Goal: Information Seeking & Learning: Find specific fact

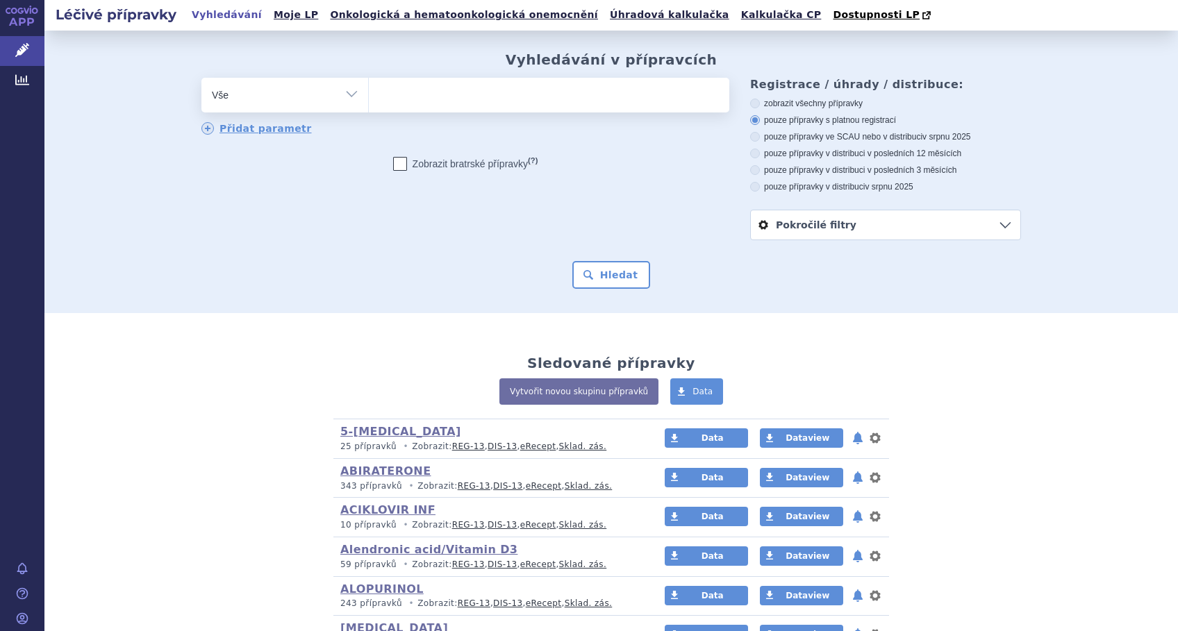
click at [400, 100] on ul at bounding box center [549, 92] width 360 height 29
click at [369, 100] on select at bounding box center [368, 94] width 1 height 35
type input "pp"
type input "ppsacon"
type input "ppsaconaz"
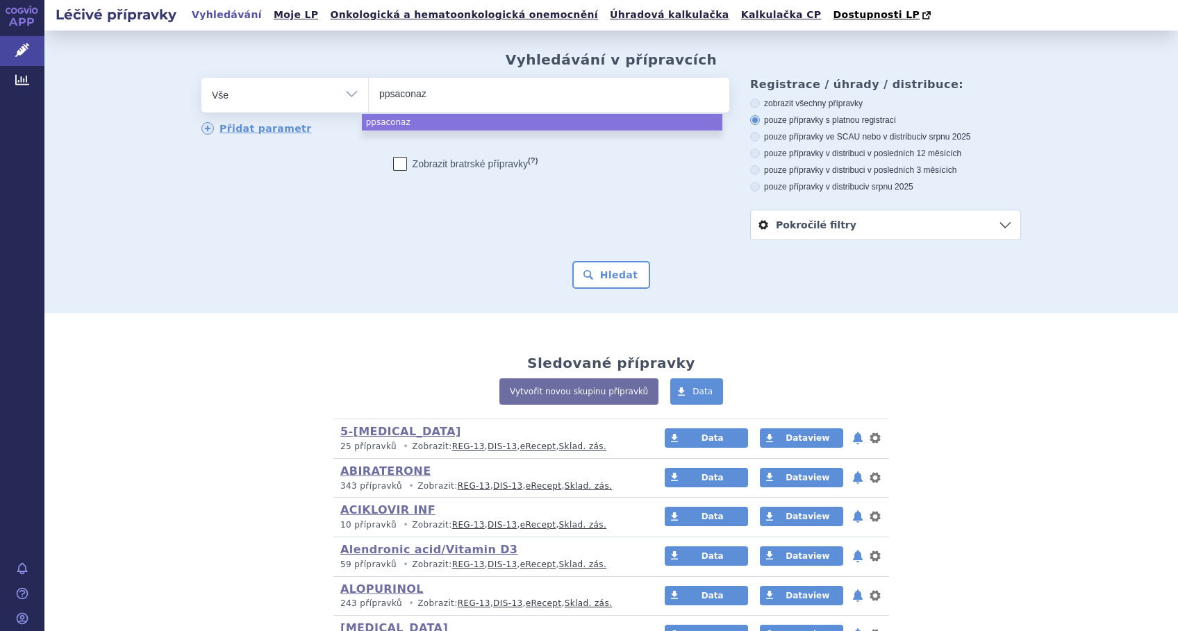
type input "ppsaconazo"
type input "ppsaconazol"
select select "ppsaconazol"
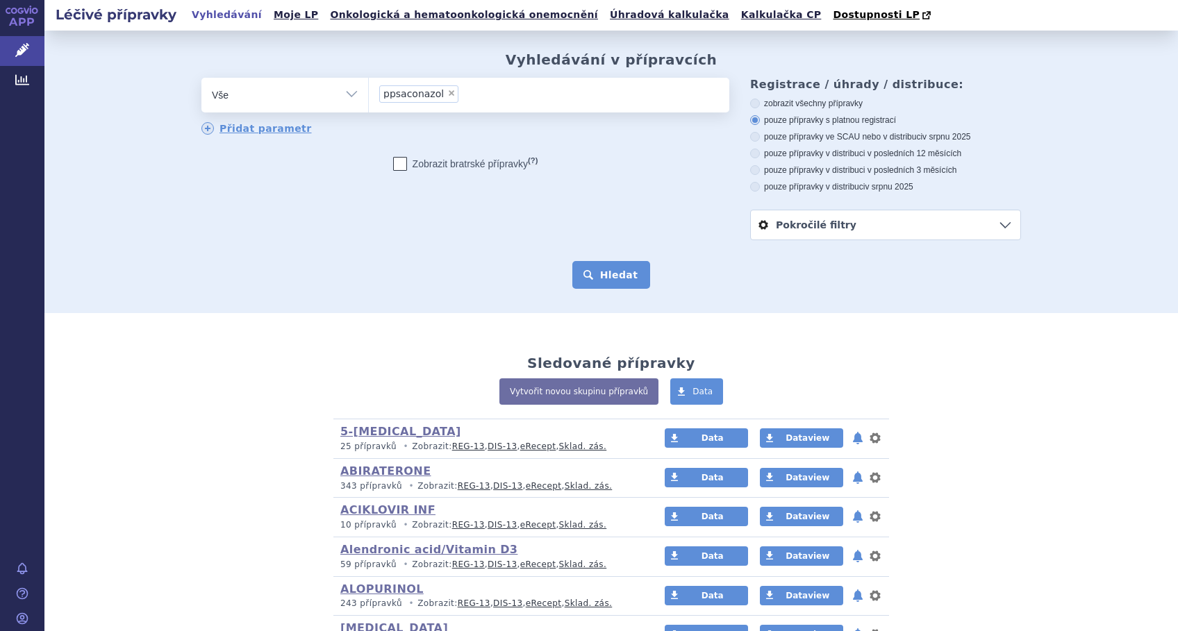
click at [598, 278] on button "Hledat" at bounding box center [611, 275] width 78 height 28
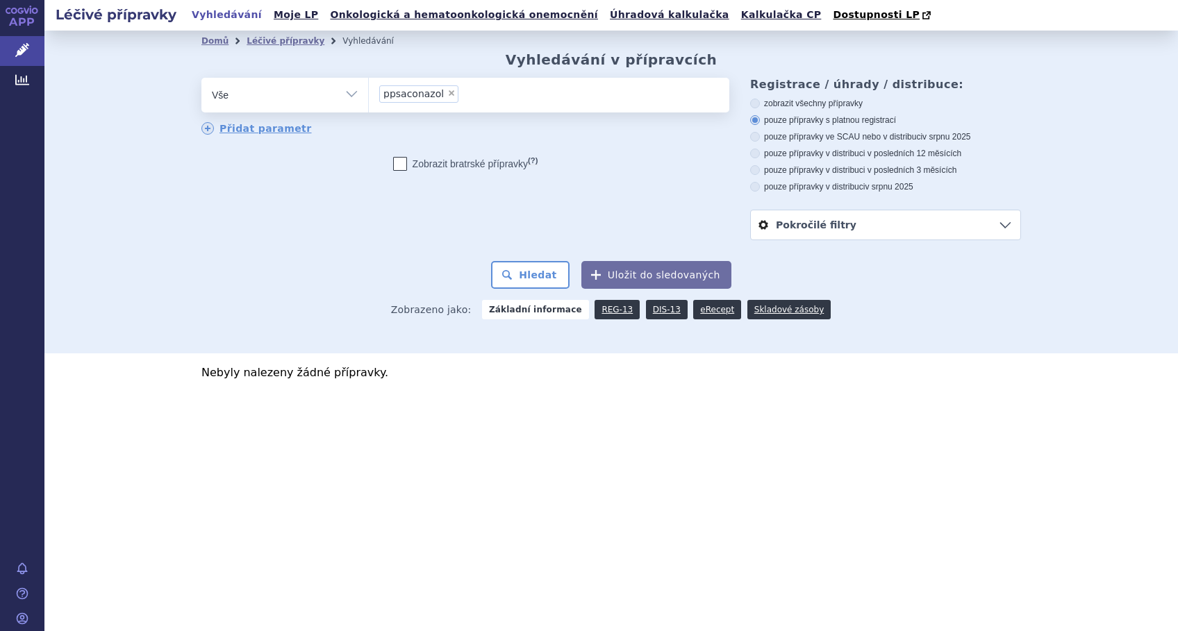
click at [447, 91] on span "×" at bounding box center [451, 93] width 8 height 8
click at [369, 91] on select "ppsaconazol" at bounding box center [368, 94] width 1 height 35
select select
click at [444, 94] on ul at bounding box center [549, 92] width 360 height 29
click at [369, 94] on select "ppsaconazol" at bounding box center [368, 94] width 1 height 35
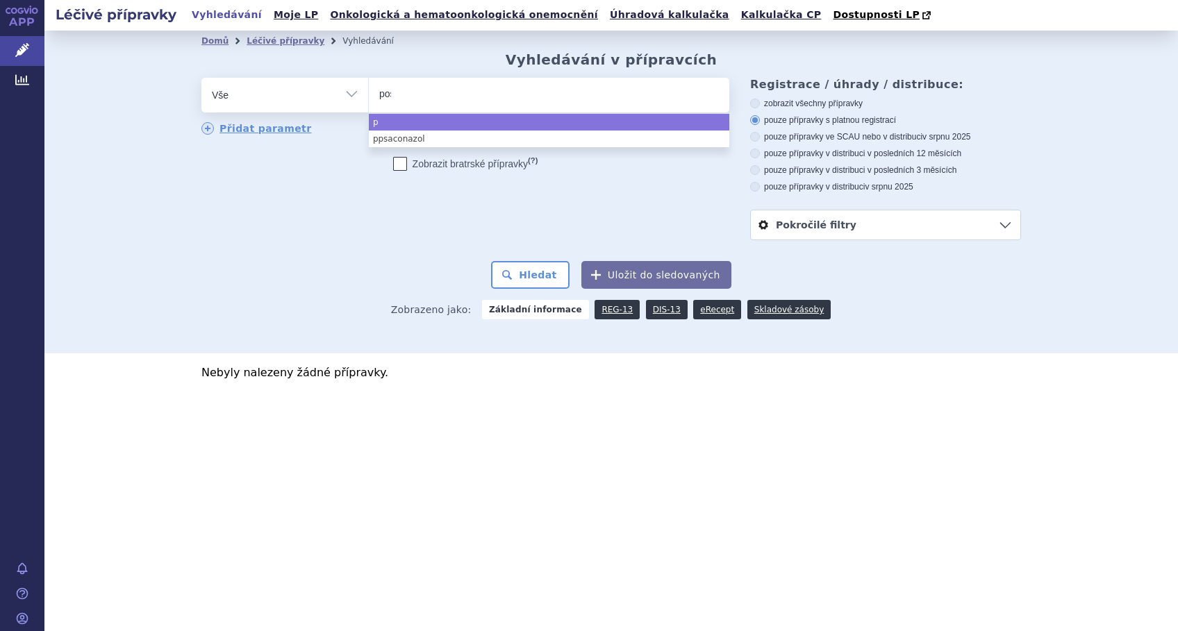
type input "posa"
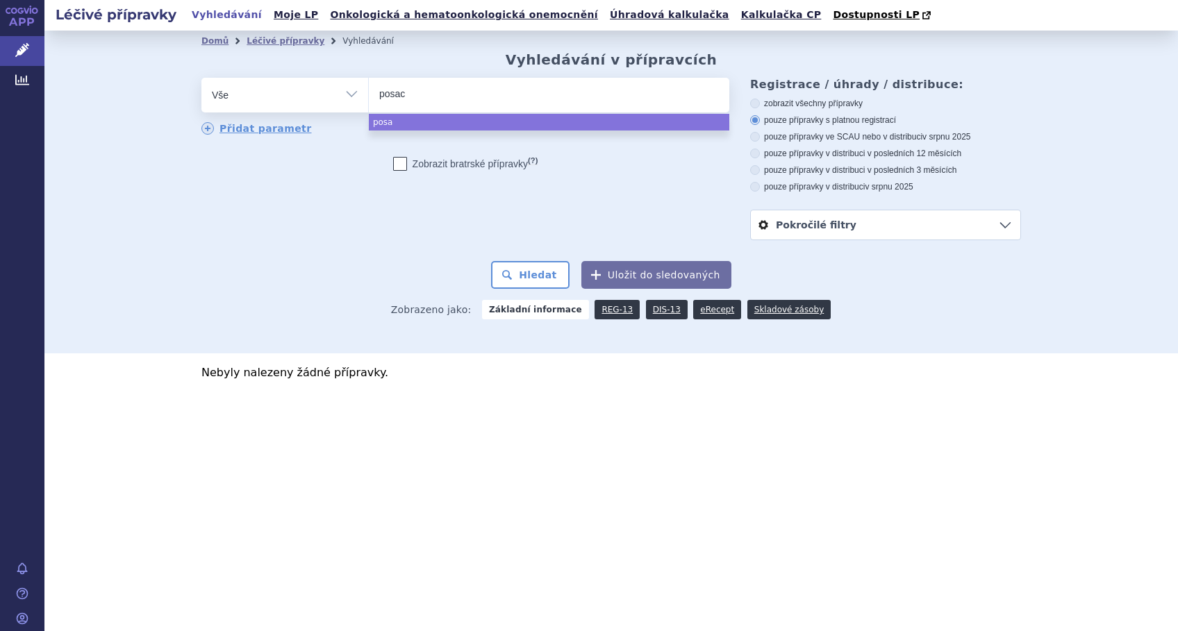
type input "posaco"
type input "posacon"
type input "posacona"
type input "posaconaz"
type input "posaconazl"
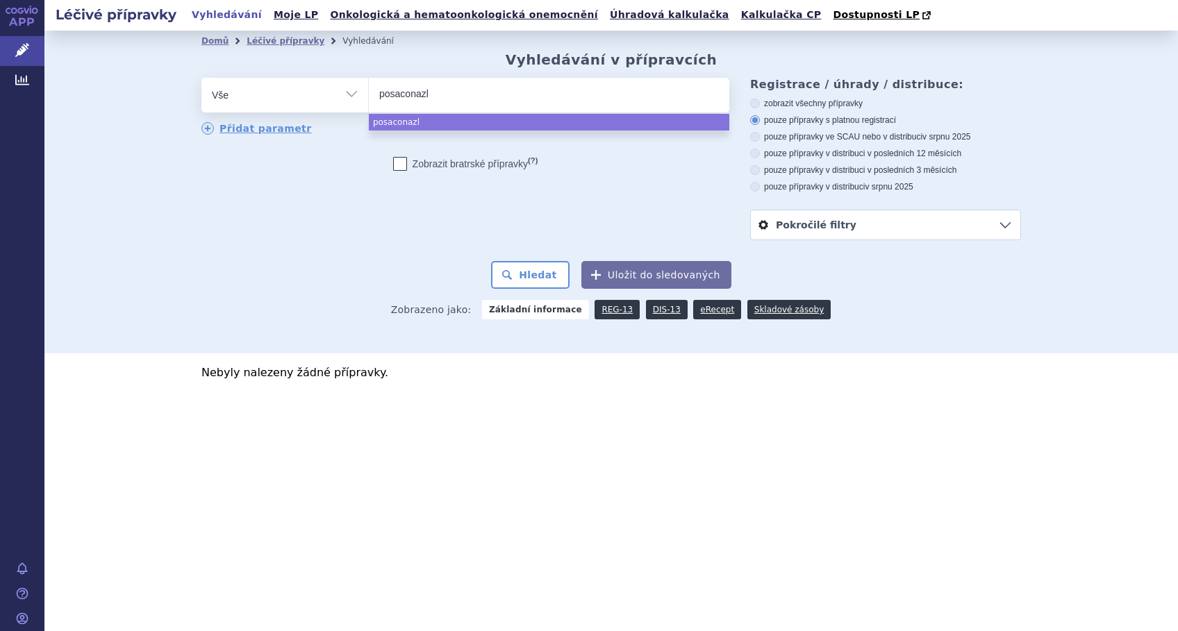
type input "posaconaz"
type input "posaconazol"
select select "posaconazol"
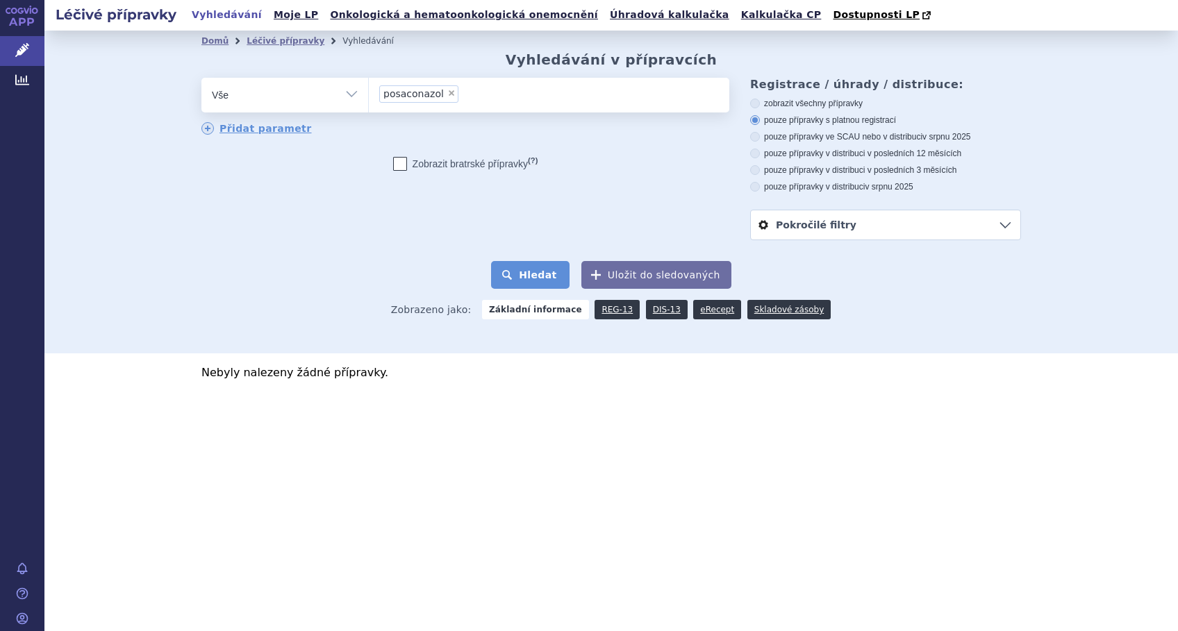
click at [544, 273] on button "Hledat" at bounding box center [530, 275] width 78 height 28
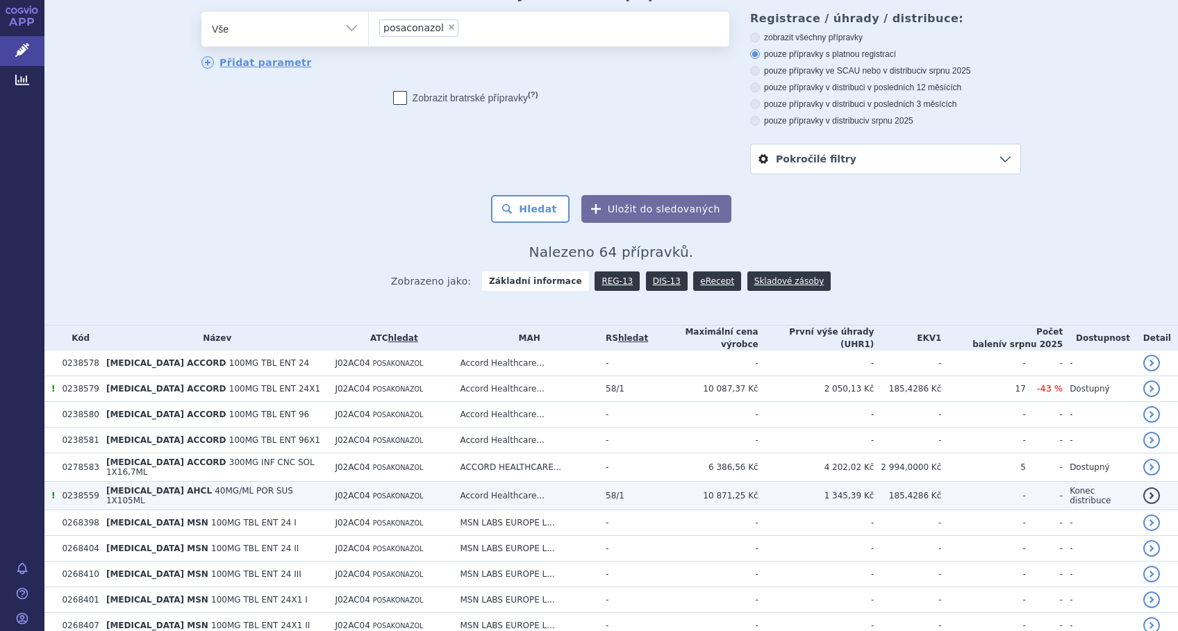
scroll to position [92, 0]
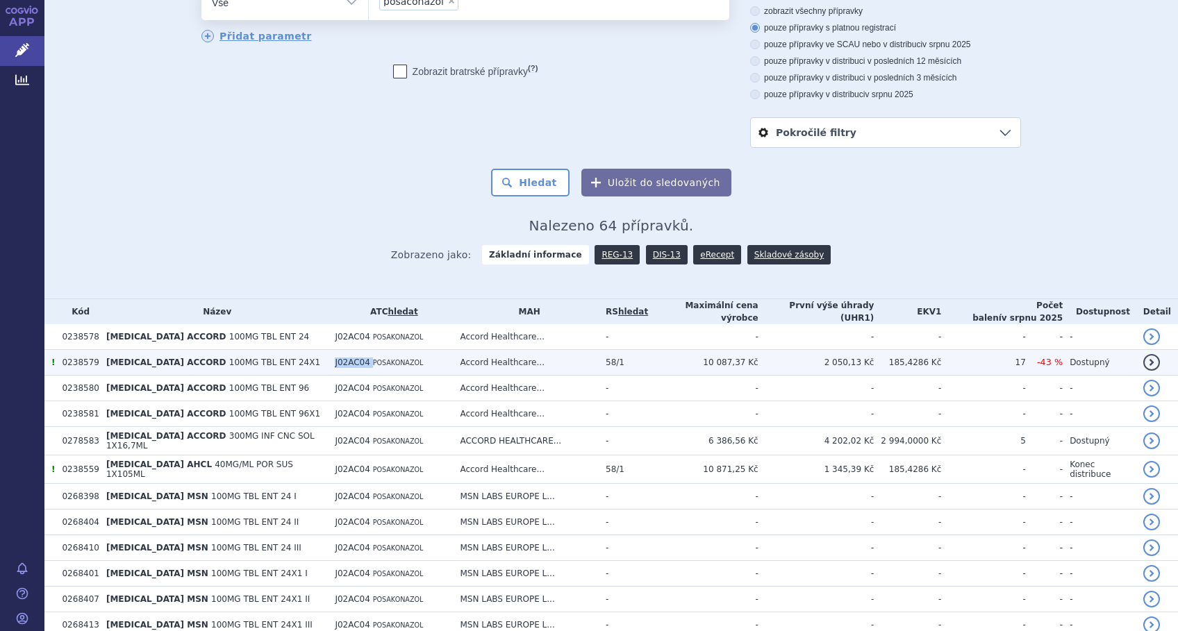
drag, startPoint x: 383, startPoint y: 361, endPoint x: 341, endPoint y: 360, distance: 41.7
click at [341, 360] on tr "! 0238579 POSACONAZOLE ACCORD 100MG TBL ENT 24X1 J02AC04 POSAKONAZOL Accord Hea…" at bounding box center [611, 363] width 1134 height 26
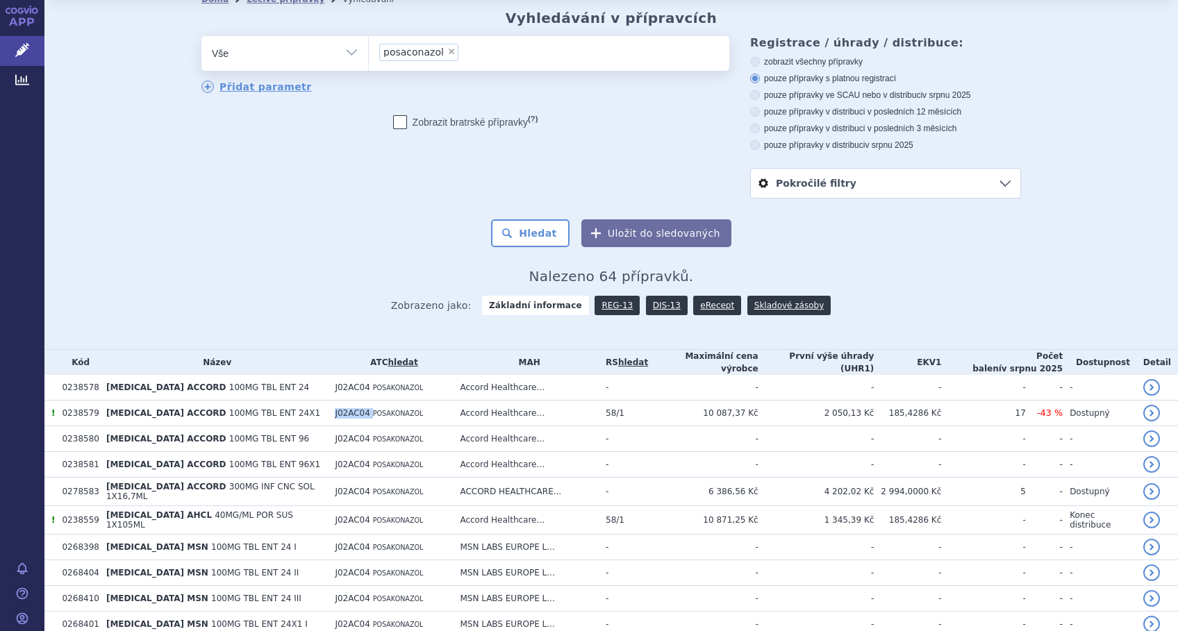
scroll to position [0, 0]
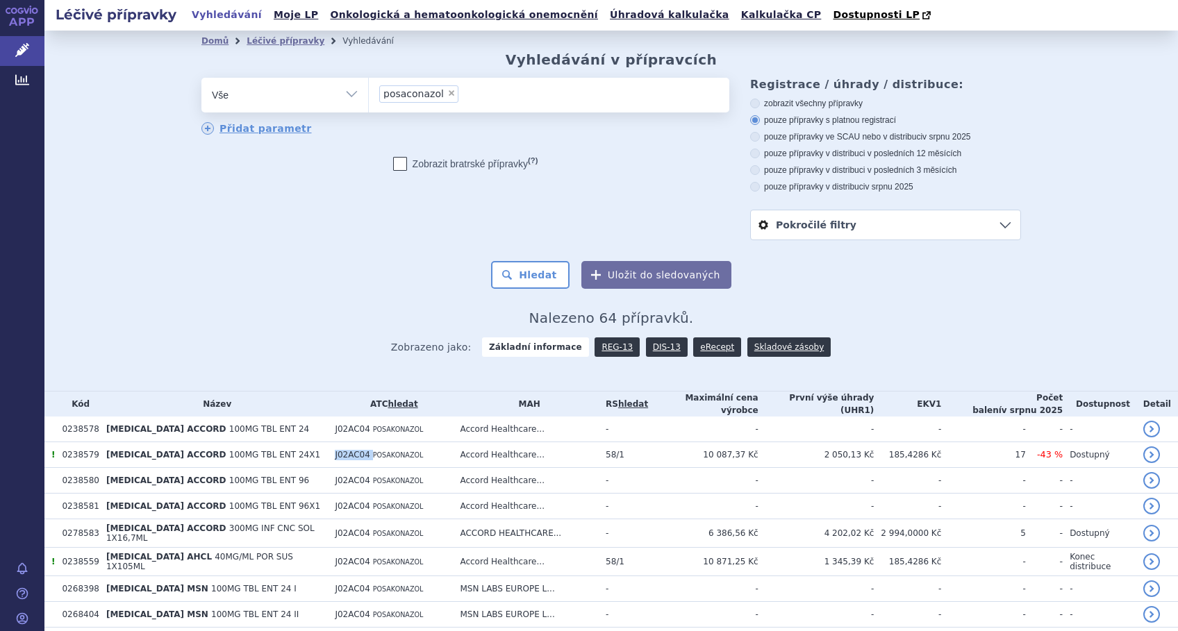
copy tr "J02AC04"
click at [447, 92] on span "×" at bounding box center [451, 93] width 8 height 8
click at [369, 92] on select "posaconazol" at bounding box center [368, 94] width 1 height 35
select select
click at [348, 94] on select "Vše Přípravek/SUKL kód MAH VPOIS ATC/Aktivní látka Léková forma Síla" at bounding box center [284, 93] width 167 height 31
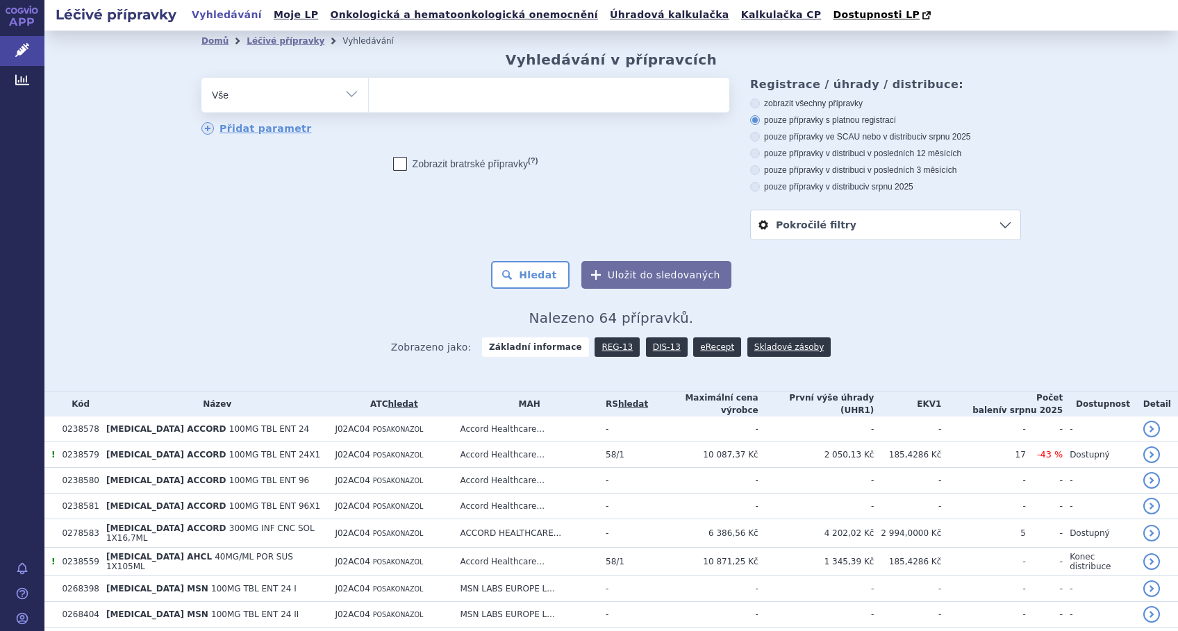
select select "filter-atc-group"
click at [201, 78] on select "Vše Přípravek/SUKL kód MAH VPOIS ATC/Aktivní látka Léková forma Síla" at bounding box center [284, 93] width 167 height 31
click at [388, 91] on ul at bounding box center [549, 92] width 360 height 29
click at [369, 91] on select at bounding box center [368, 94] width 1 height 35
paste input "J02AC04"
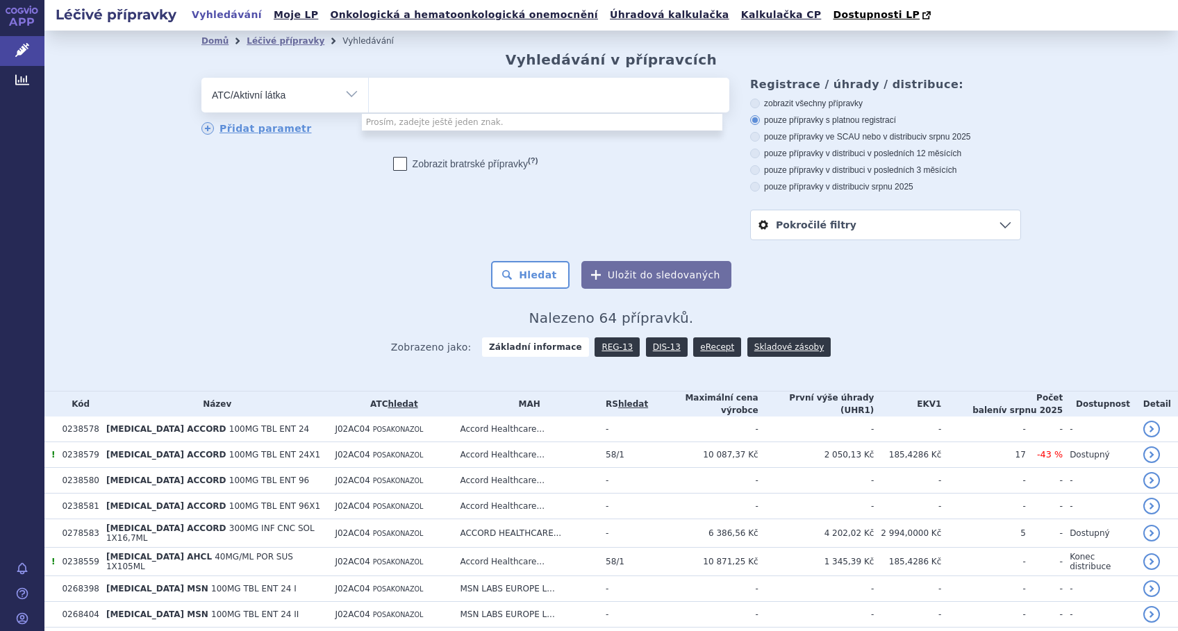
type input "J02AC04"
select select "J02AC04"
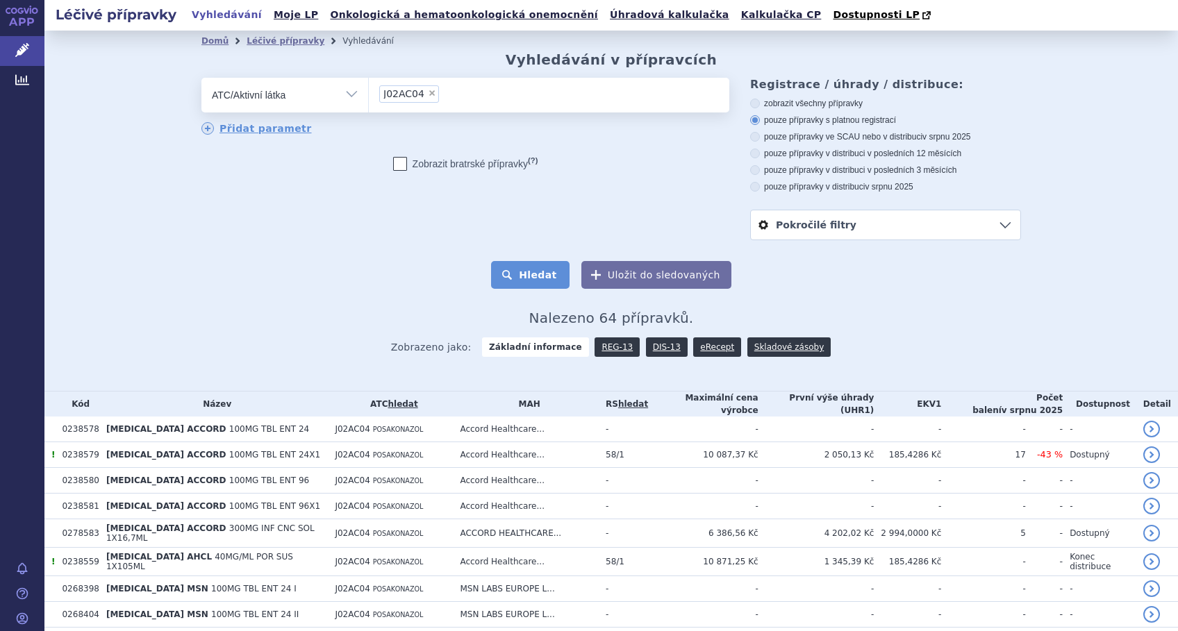
click at [538, 278] on button "Hledat" at bounding box center [530, 275] width 78 height 28
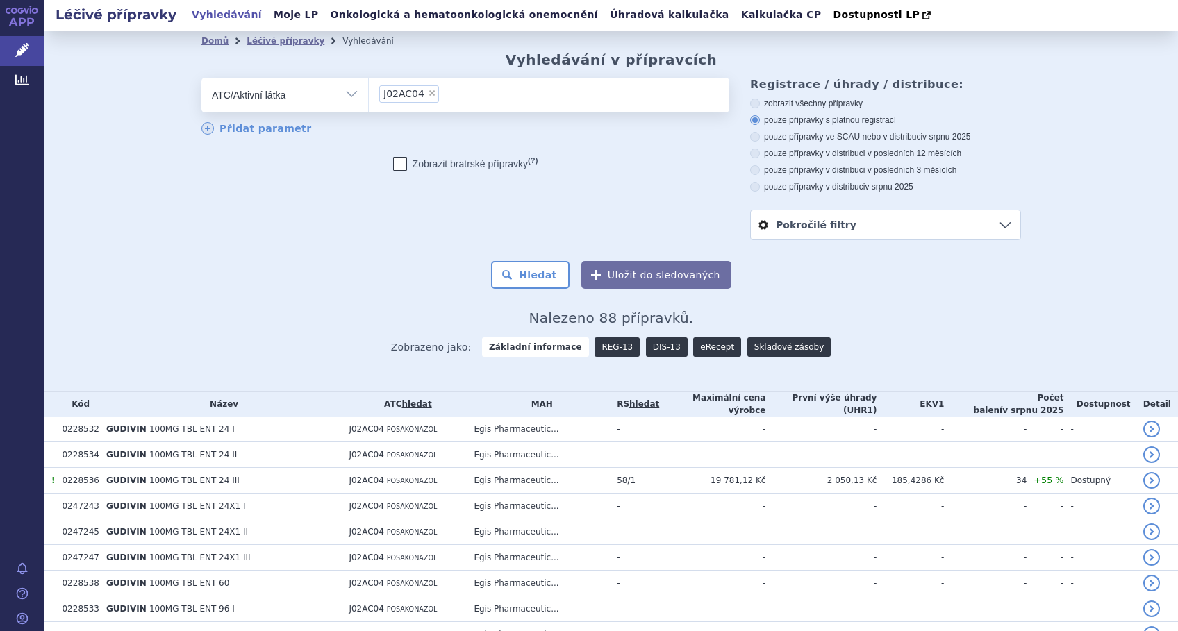
click at [698, 345] on link "eRecept" at bounding box center [717, 347] width 48 height 19
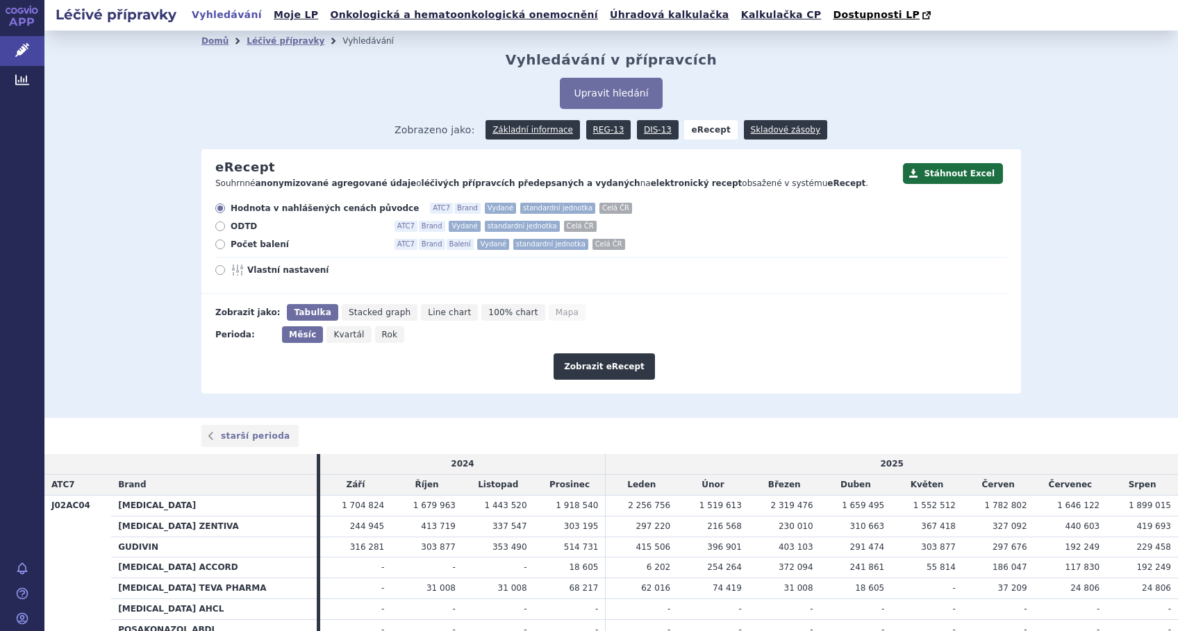
click at [215, 269] on icon at bounding box center [220, 270] width 10 height 10
click at [217, 269] on input "Vlastní nastavení" at bounding box center [221, 271] width 9 height 9
radio input "true"
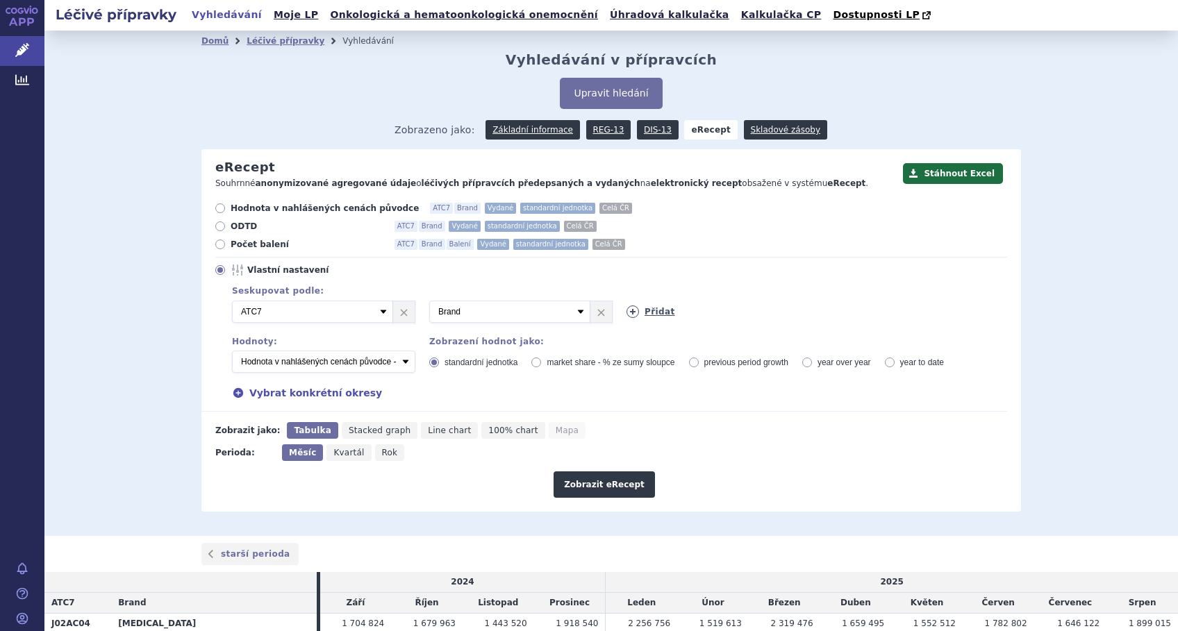
click at [627, 315] on icon at bounding box center [633, 312] width 13 height 13
click at [770, 314] on select "Vyberte groupování ATC3 ATC5 ATC7 Brand Balení Síla Forma SÚKL kód MAH VPOIS Re…" at bounding box center [707, 312] width 161 height 22
click at [627, 301] on select "Vyberte groupování ATC3 ATC5 ATC7 Brand Balení Síla Forma SÚKL kód MAH VPOIS Re…" at bounding box center [707, 312] width 161 height 22
click at [763, 306] on select "Vyberte groupování ATC3 ATC5 ATC7 Brand Balení Síla Forma SÚKL kód MAH VPOIS Re…" at bounding box center [707, 312] width 161 height 22
select select "package"
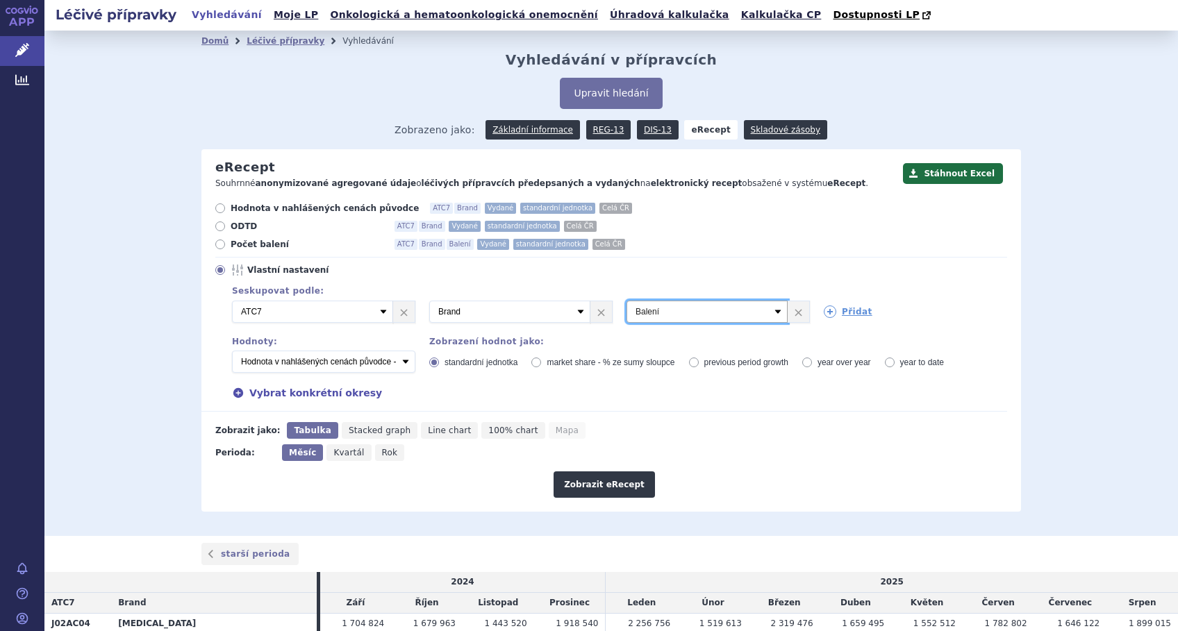
click at [627, 301] on select "Vyberte groupování ATC3 ATC5 ATC7 Brand Balení Síla Forma SÚKL kód MAH VPOIS Re…" at bounding box center [707, 312] width 161 height 22
click at [604, 481] on button "Zobrazit eRecept" at bounding box center [604, 485] width 101 height 26
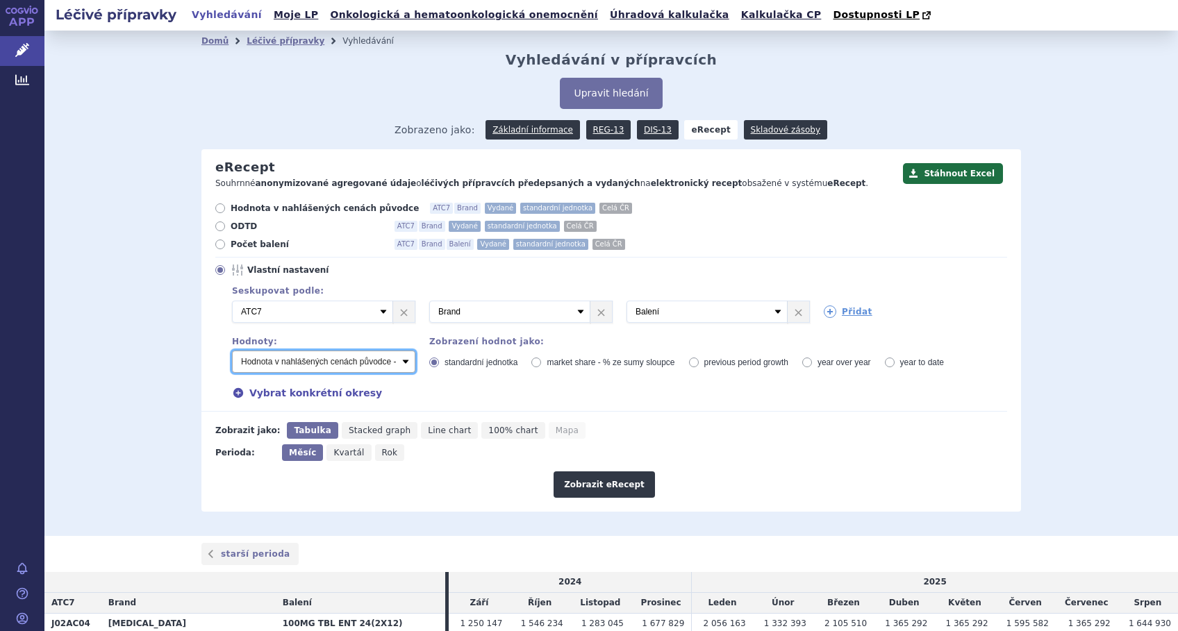
click at [401, 365] on select "Počet balení - vydané Hodnota v nahlášených cenách původce - vydané [DIS-13] Ho…" at bounding box center [323, 362] width 183 height 22
select select "vydanePackages"
click at [232, 351] on select "Počet balení - vydané Hodnota v nahlášených cenách původce - vydané [DIS-13] Ho…" at bounding box center [323, 362] width 183 height 22
click at [592, 488] on button "Zobrazit eRecept" at bounding box center [604, 485] width 101 height 26
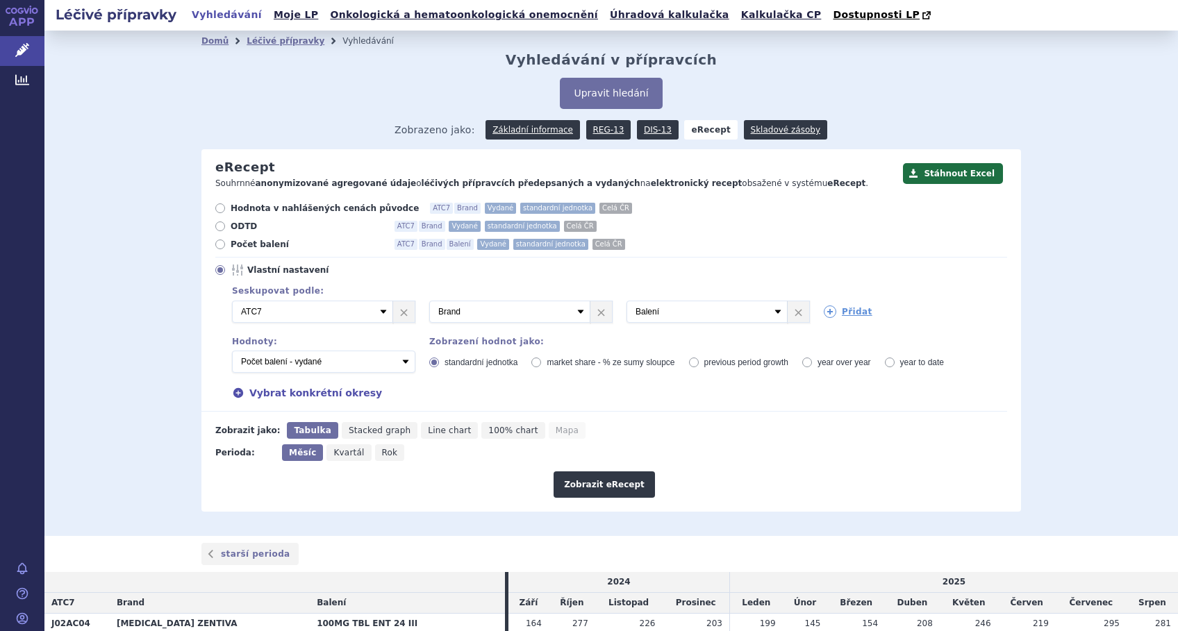
scroll to position [266, 0]
